Goal: Find specific page/section

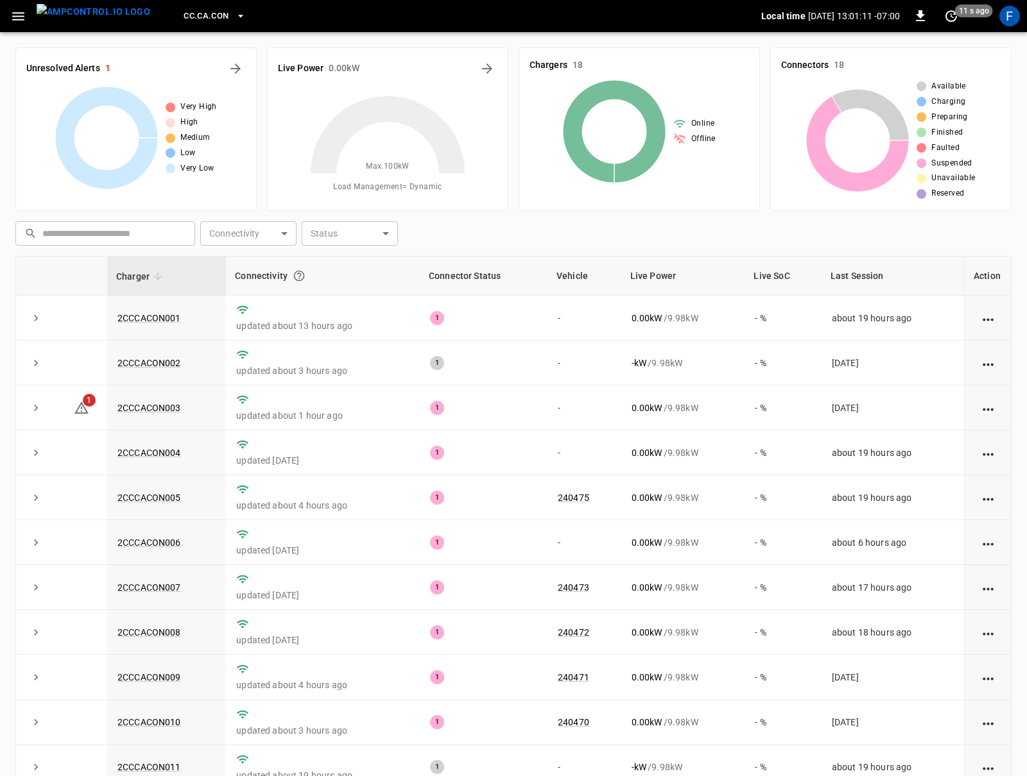
click at [1013, 16] on div "F" at bounding box center [1009, 16] width 21 height 21
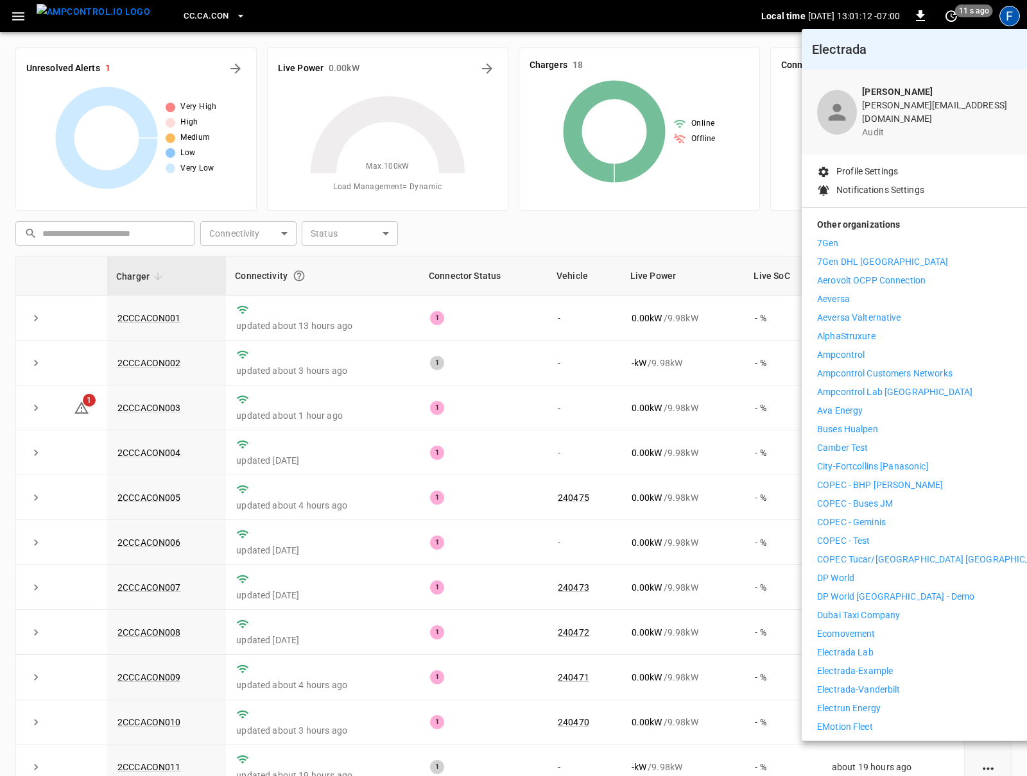
click at [853, 404] on p "Ava Energy" at bounding box center [840, 410] width 46 height 13
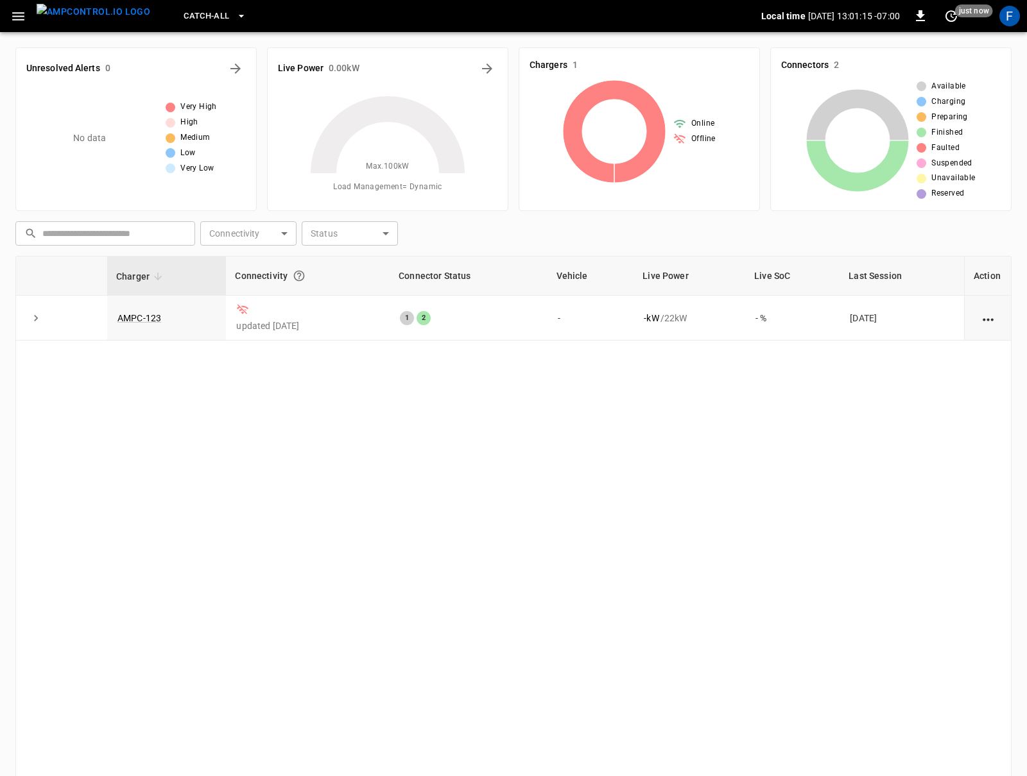
scroll to position [7, 0]
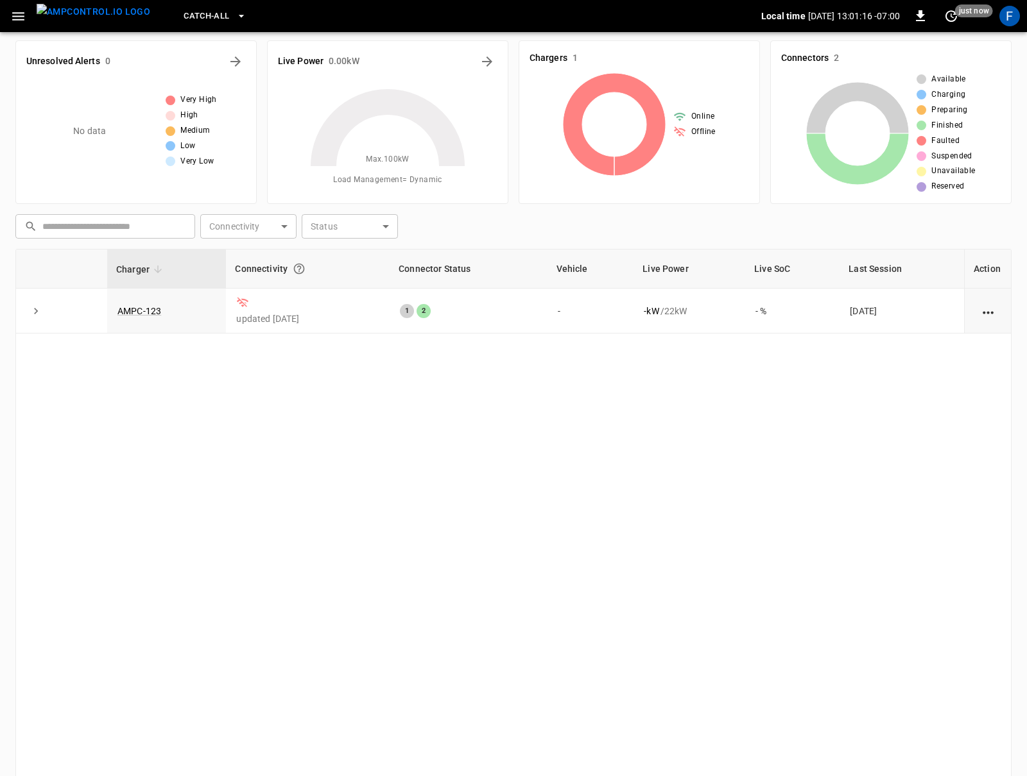
drag, startPoint x: 93, startPoint y: 12, endPoint x: 99, endPoint y: 4, distance: 10.0
click at [93, 12] on img "menu" at bounding box center [94, 12] width 114 height 16
